Goal: Task Accomplishment & Management: Complete application form

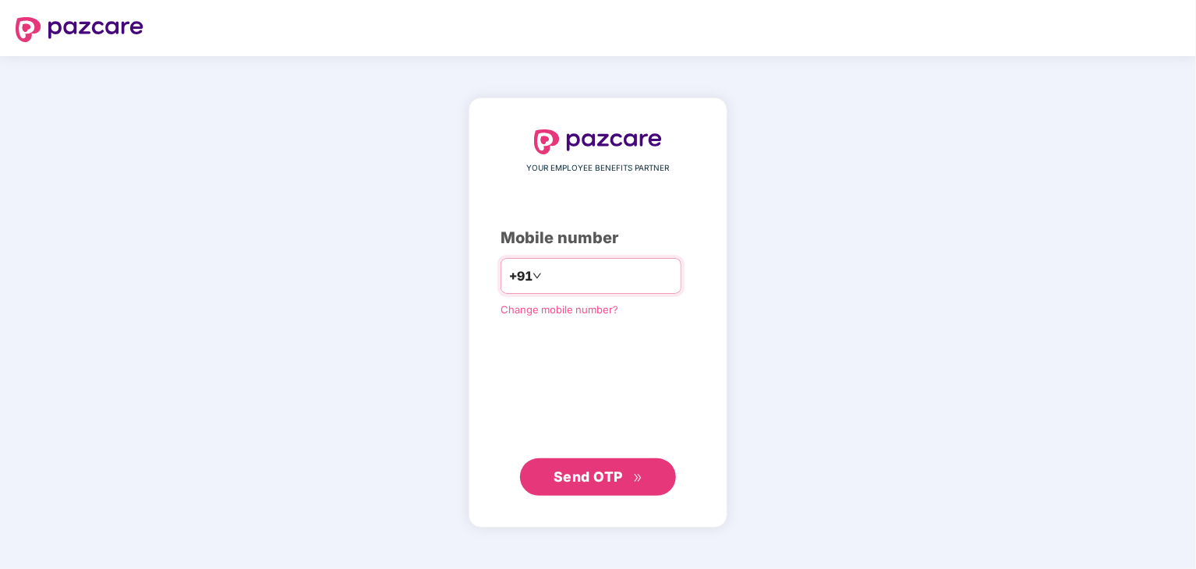
type input "**********"
click at [583, 483] on span "Send OTP" at bounding box center [588, 477] width 69 height 16
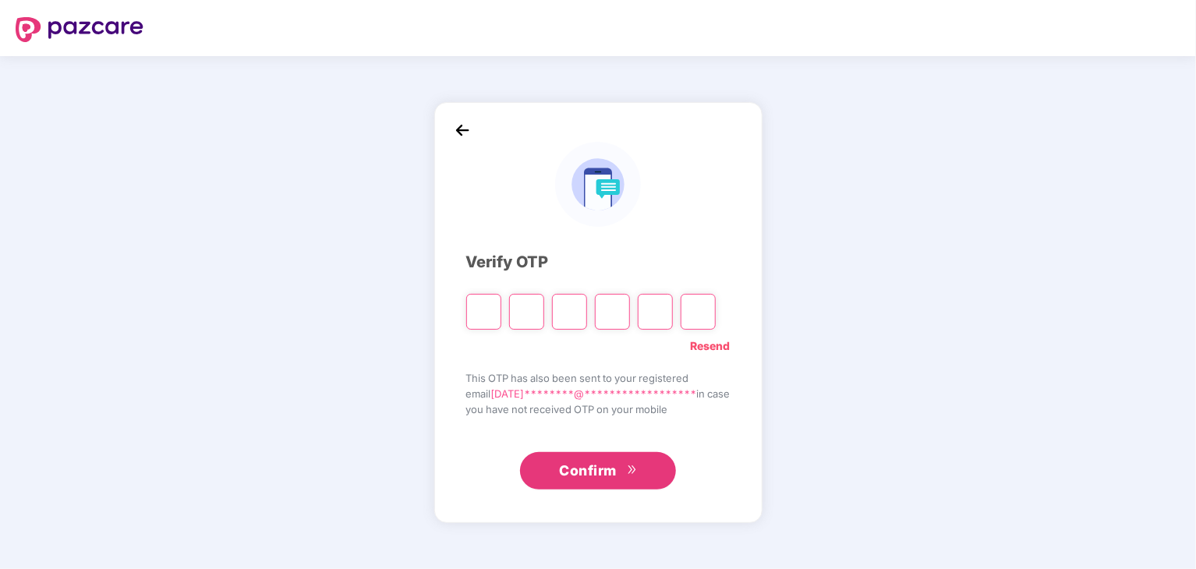
type input "*"
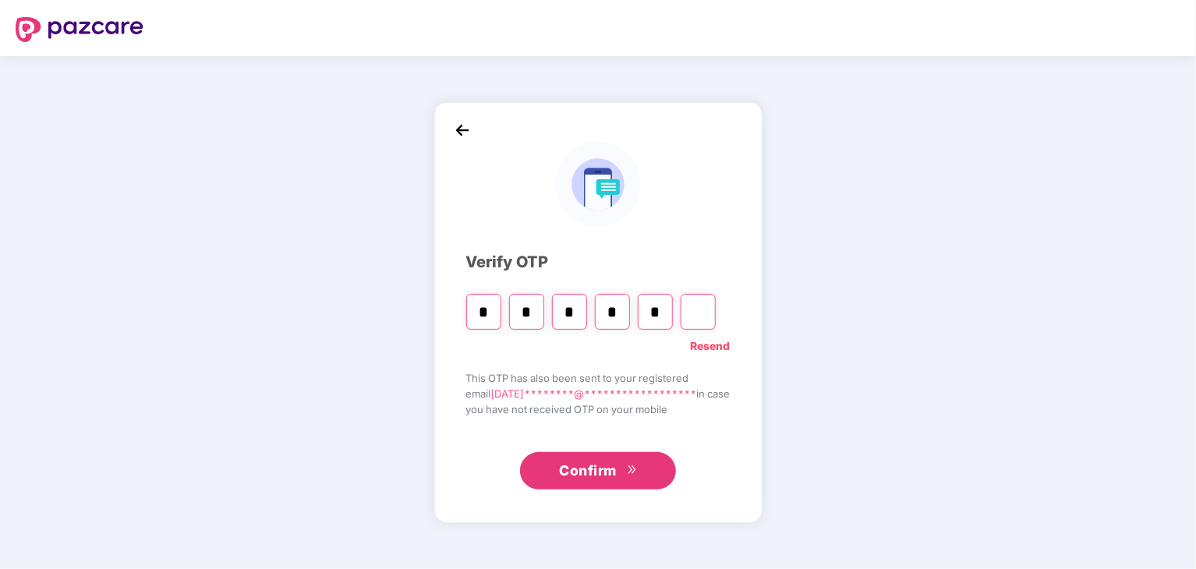
type input "*"
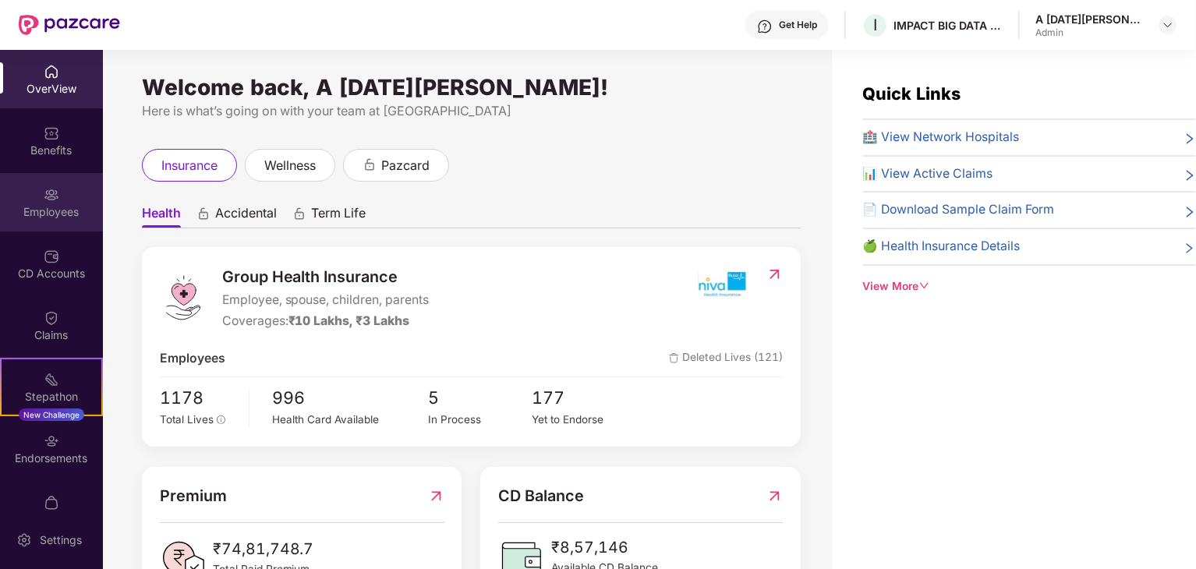
click at [69, 219] on div "Employees" at bounding box center [51, 202] width 103 height 58
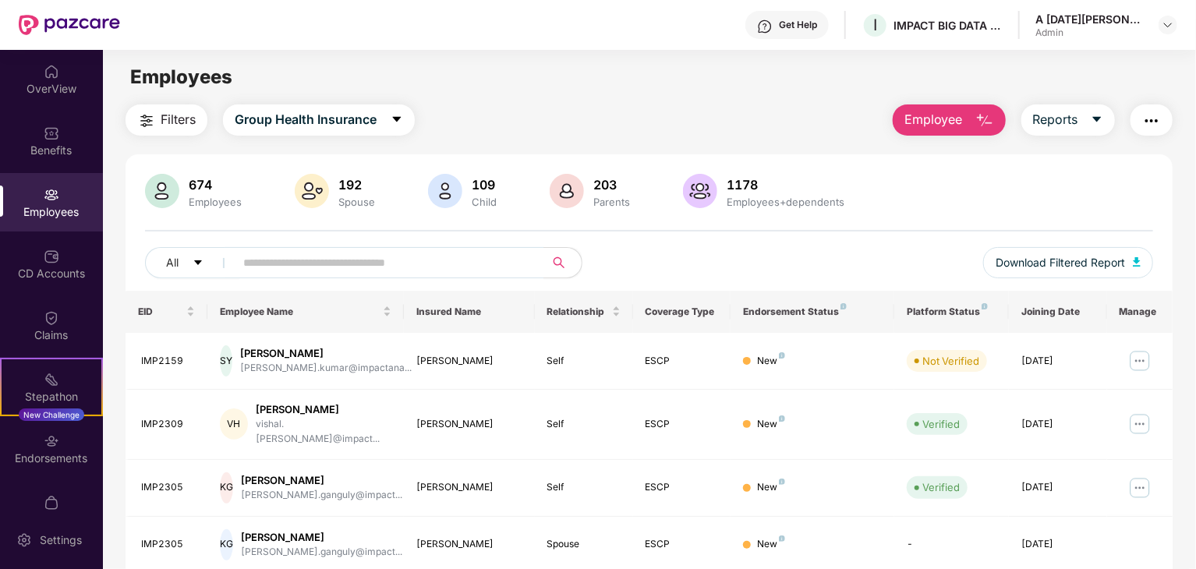
click at [969, 116] on button "Employee" at bounding box center [949, 119] width 113 height 31
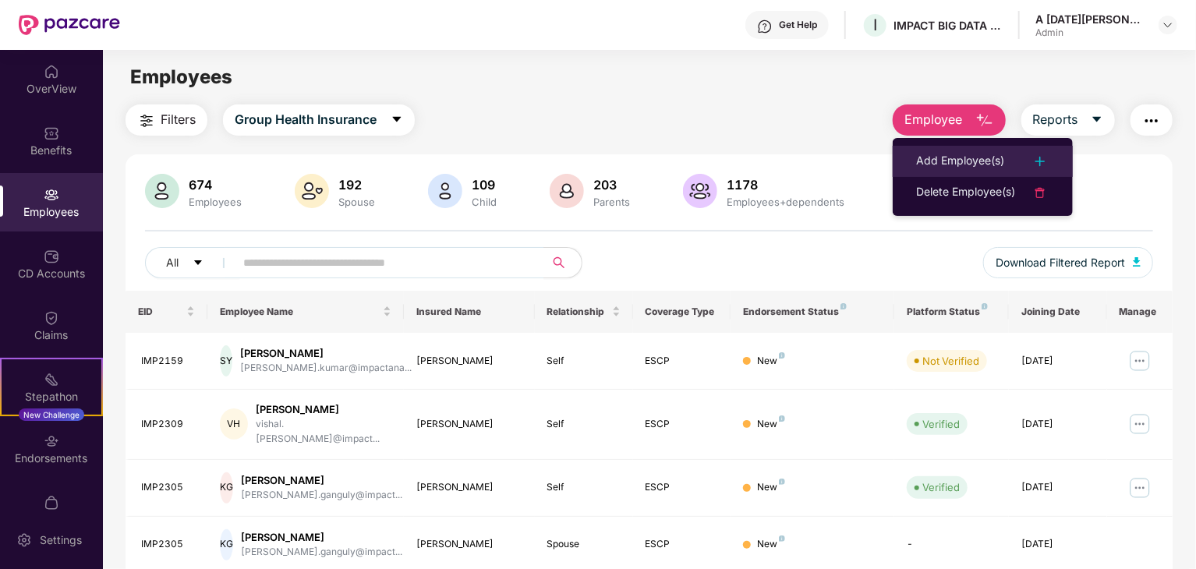
click at [979, 153] on div "Add Employee(s)" at bounding box center [960, 161] width 88 height 19
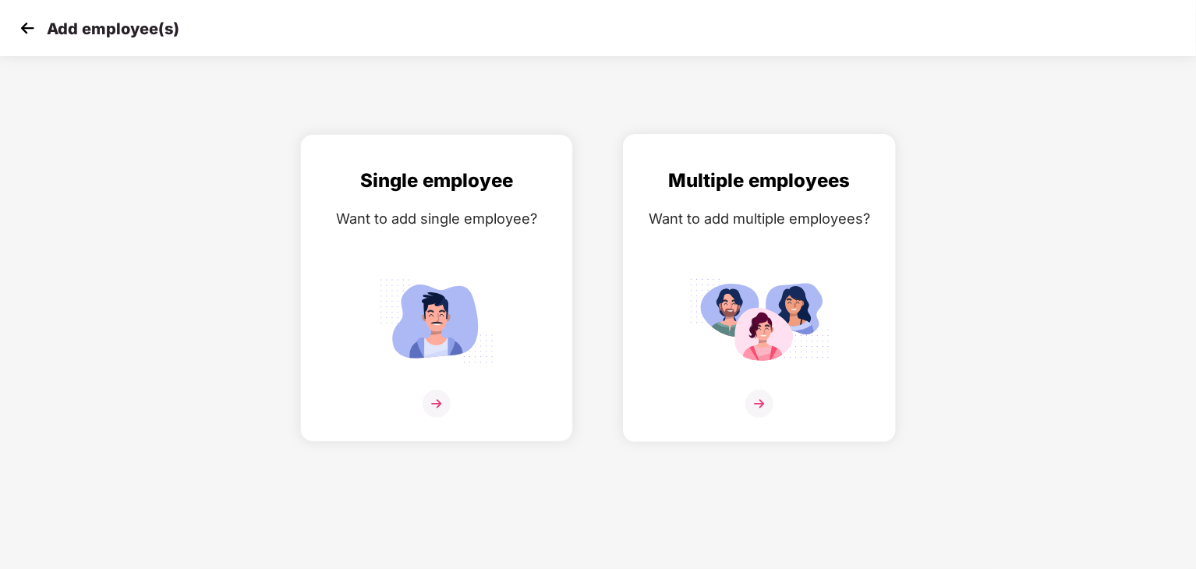
click at [792, 218] on div "Want to add multiple employees?" at bounding box center [759, 218] width 240 height 23
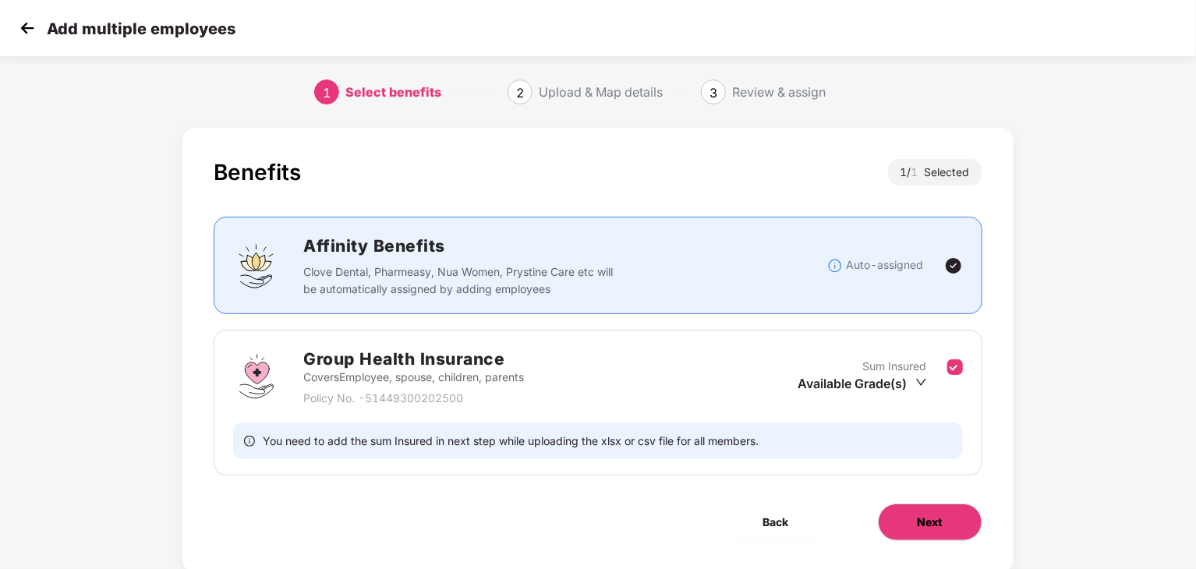
click at [934, 521] on span "Next" at bounding box center [930, 522] width 25 height 17
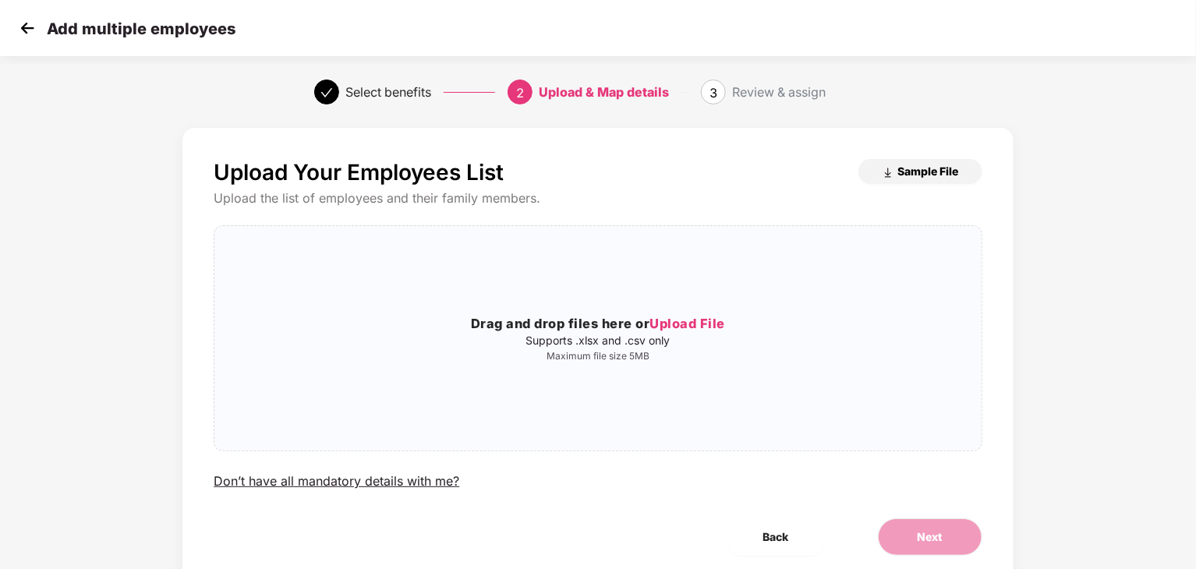
click at [892, 168] on img "button" at bounding box center [888, 173] width 12 height 12
click at [681, 319] on span "Upload File" at bounding box center [687, 324] width 76 height 16
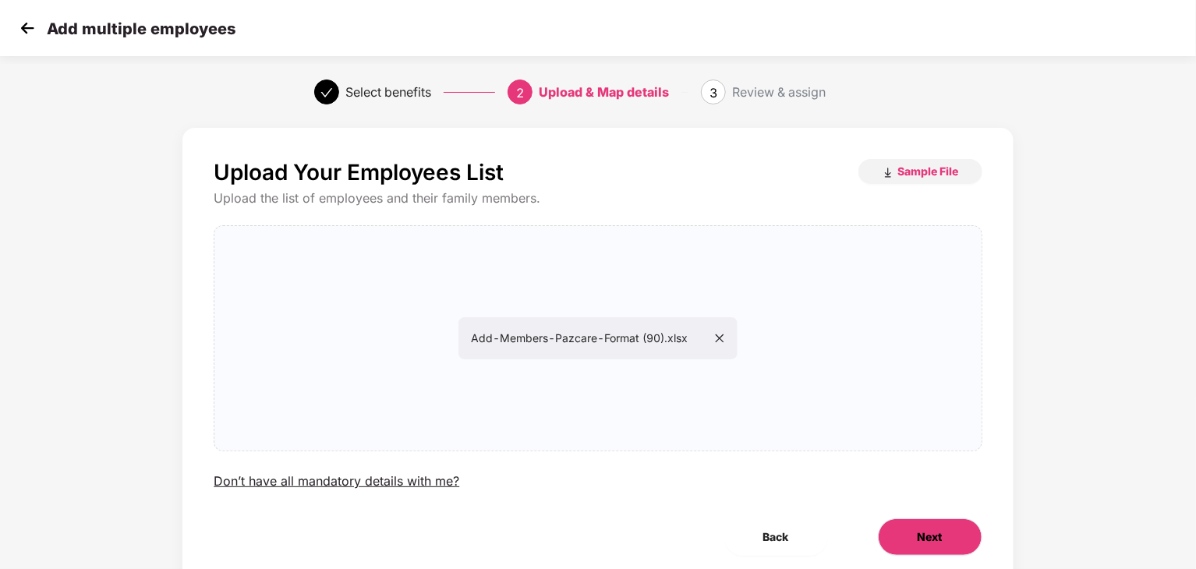
click at [929, 540] on span "Next" at bounding box center [930, 537] width 25 height 17
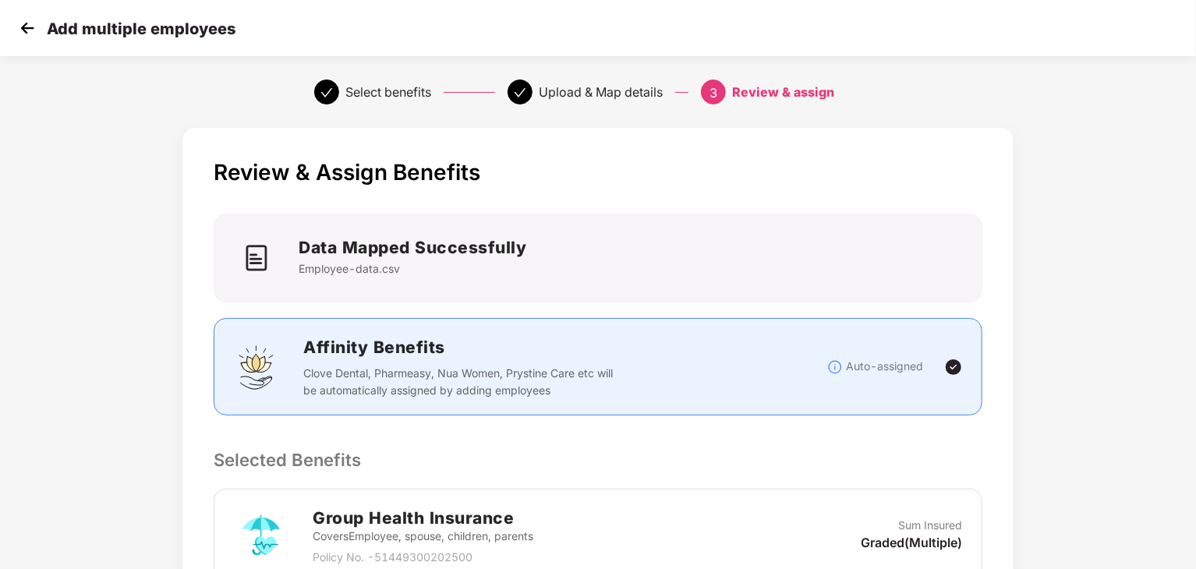
scroll to position [299, 0]
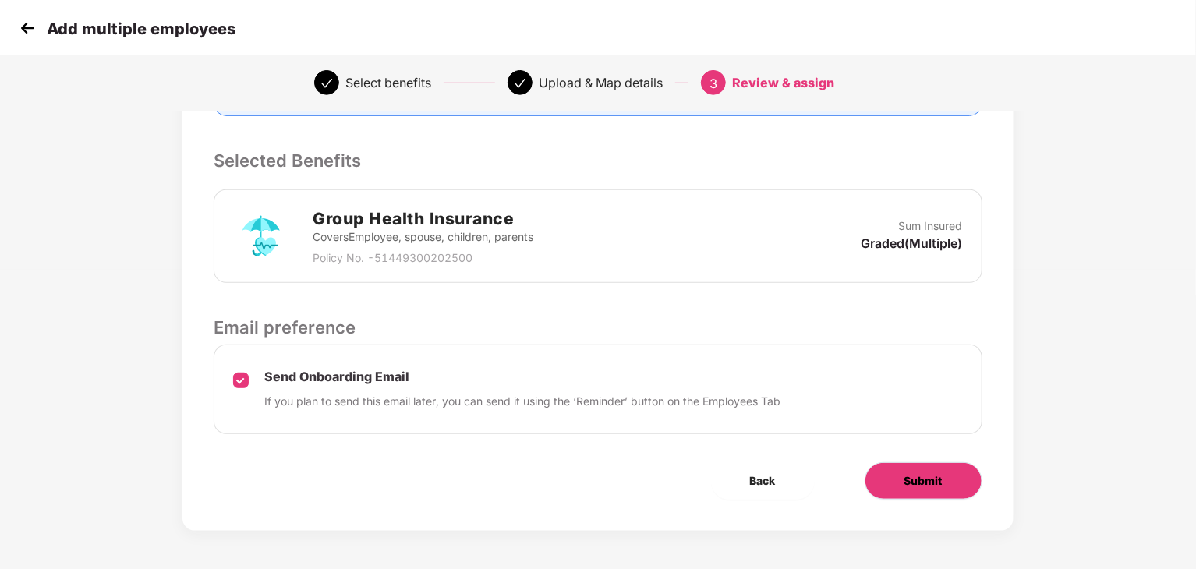
click at [923, 487] on span "Submit" at bounding box center [923, 480] width 38 height 17
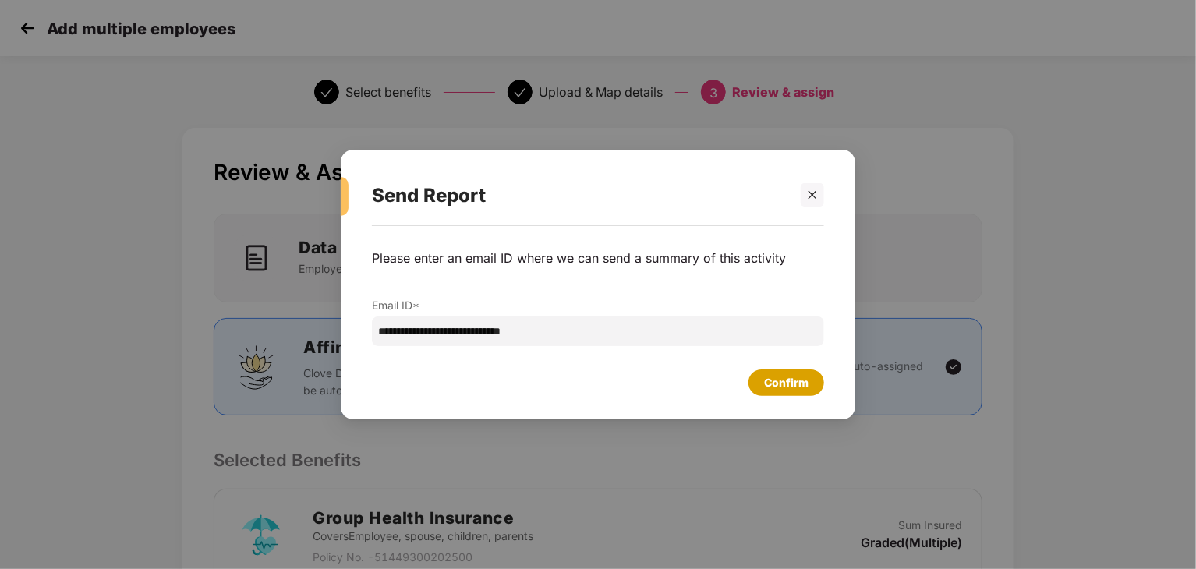
click at [780, 383] on div "Confirm" at bounding box center [786, 382] width 44 height 17
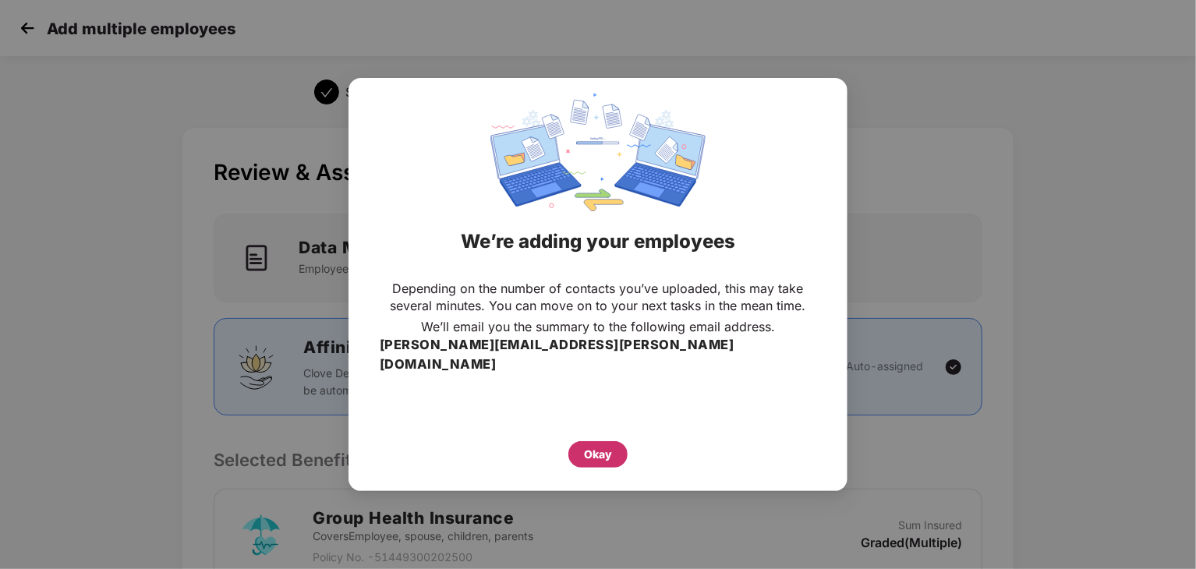
click at [606, 446] on div "Okay" at bounding box center [598, 454] width 28 height 17
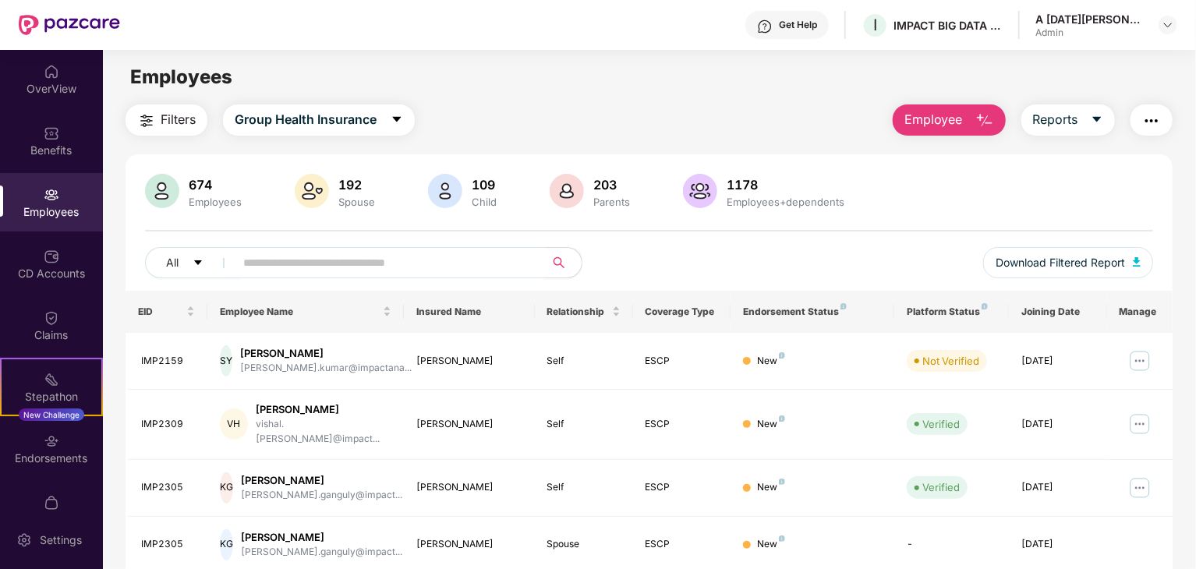
click at [380, 270] on input "text" at bounding box center [383, 262] width 280 height 23
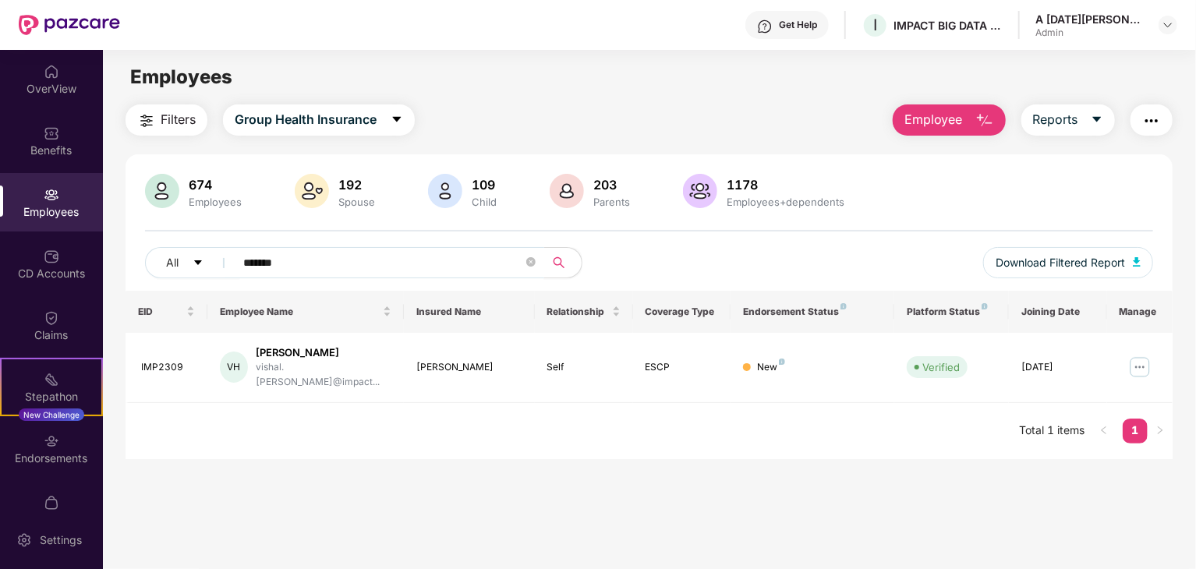
type input "*******"
